Goal: Task Accomplishment & Management: Complete application form

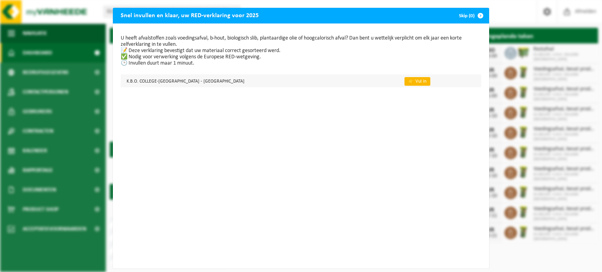
click at [405, 81] on link "👉 Vul in" at bounding box center [418, 81] width 26 height 9
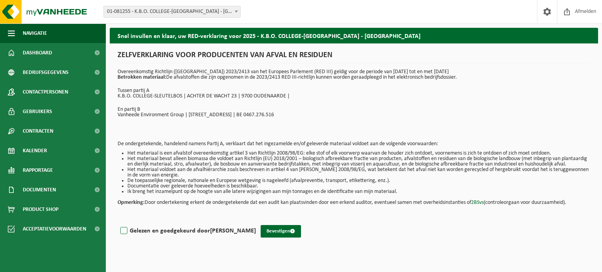
click at [125, 236] on label "Gelezen en goedgekeurd door VERA VAN BOVEN" at bounding box center [187, 231] width 137 height 12
click at [256, 222] on input "Gelezen en goedgekeurd door VERA VAN BOVEN" at bounding box center [256, 221] width 0 height 0
checkbox input "true"
click at [270, 235] on button "Bevestigen" at bounding box center [281, 231] width 40 height 13
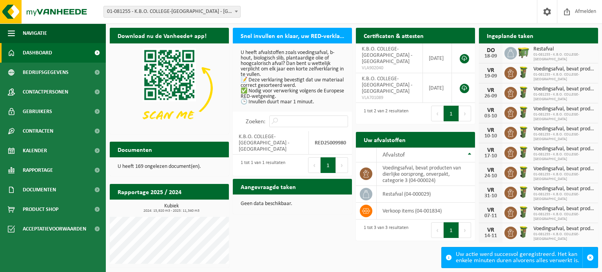
click at [396, 38] on h2 "Certificaten & attesten" at bounding box center [394, 35] width 76 height 15
